Goal: Navigation & Orientation: Find specific page/section

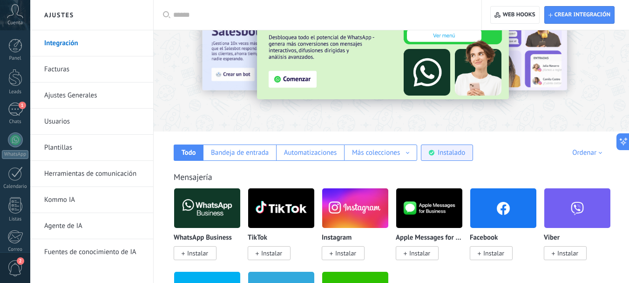
click at [450, 155] on div "Instalado" at bounding box center [451, 152] width 27 height 9
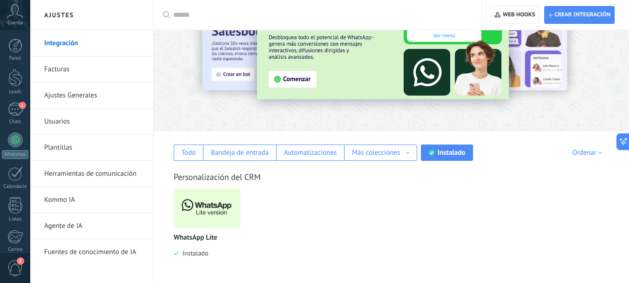
click at [189, 217] on img at bounding box center [207, 207] width 66 height 45
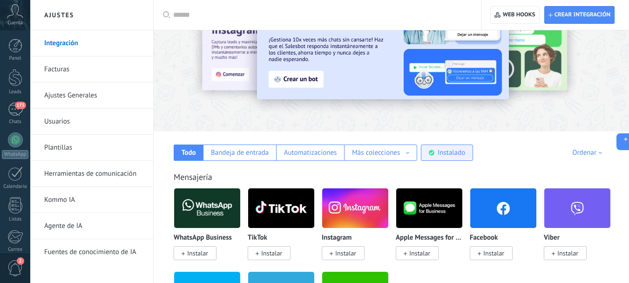
click at [463, 156] on div "Instalado" at bounding box center [451, 152] width 27 height 9
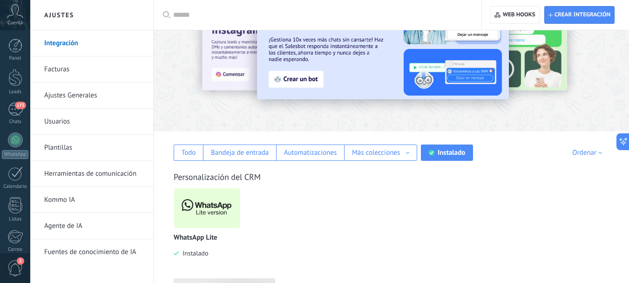
click at [226, 208] on img at bounding box center [207, 207] width 66 height 45
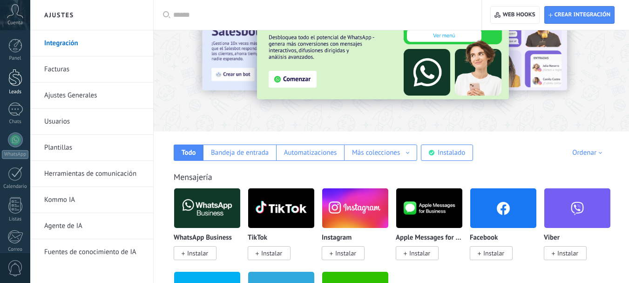
click at [16, 84] on div at bounding box center [15, 77] width 14 height 17
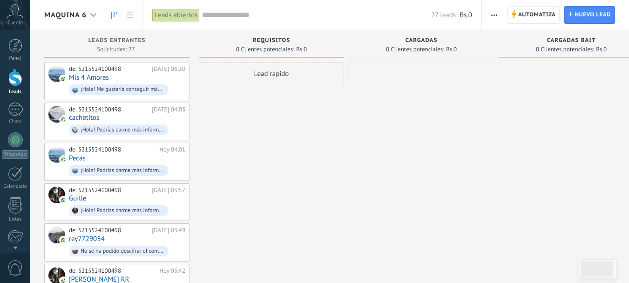
click at [96, 13] on div at bounding box center [93, 15] width 15 height 18
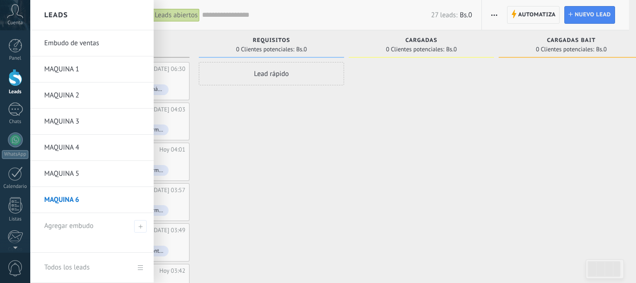
click at [69, 44] on link "Embudo de ventas" at bounding box center [94, 43] width 100 height 26
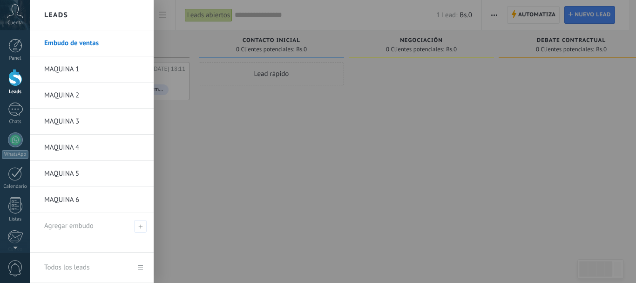
click at [13, 78] on div at bounding box center [15, 77] width 14 height 17
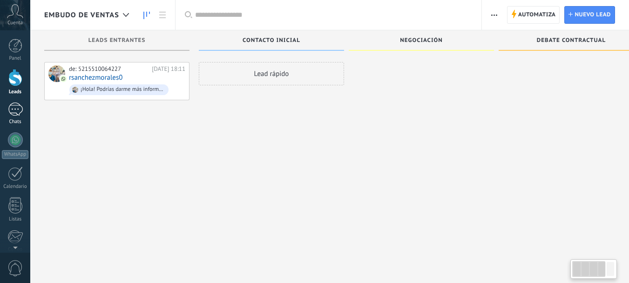
click at [16, 106] on div at bounding box center [15, 108] width 15 height 13
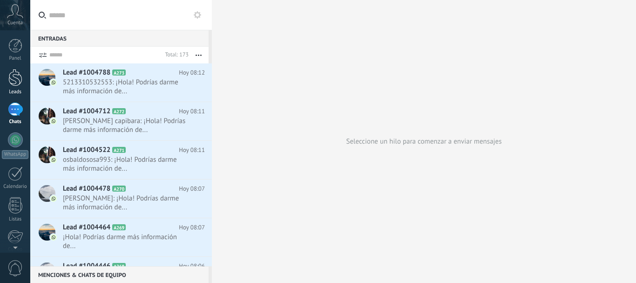
click at [12, 77] on div at bounding box center [15, 77] width 14 height 17
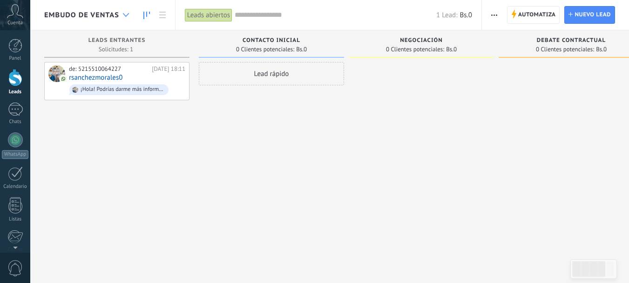
click at [126, 12] on div at bounding box center [125, 15] width 15 height 18
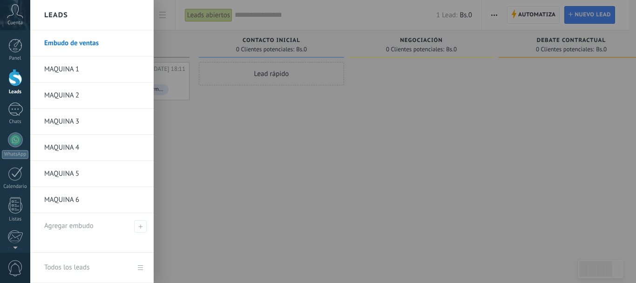
click at [73, 101] on link "MAQUINA 2" at bounding box center [94, 95] width 100 height 26
